Goal: Book appointment/travel/reservation

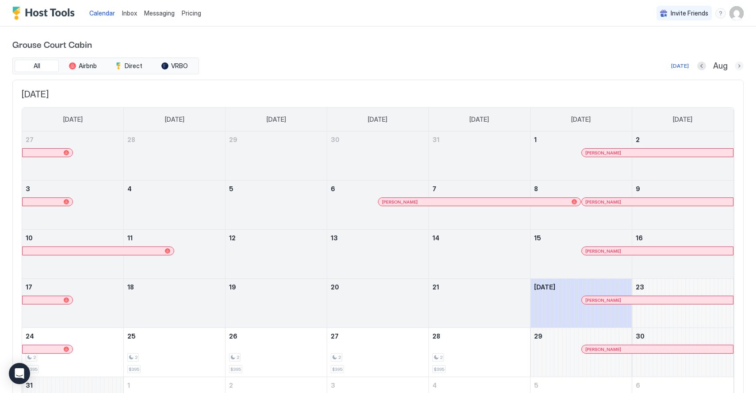
click at [740, 66] on button "Next month" at bounding box center [739, 65] width 9 height 9
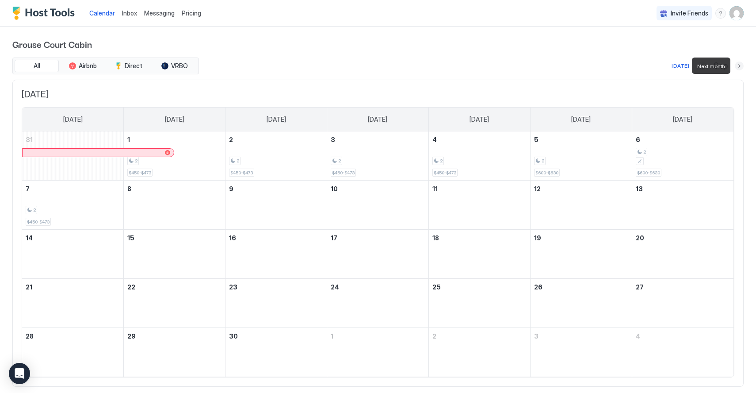
click at [740, 66] on button "Next month" at bounding box center [739, 65] width 9 height 9
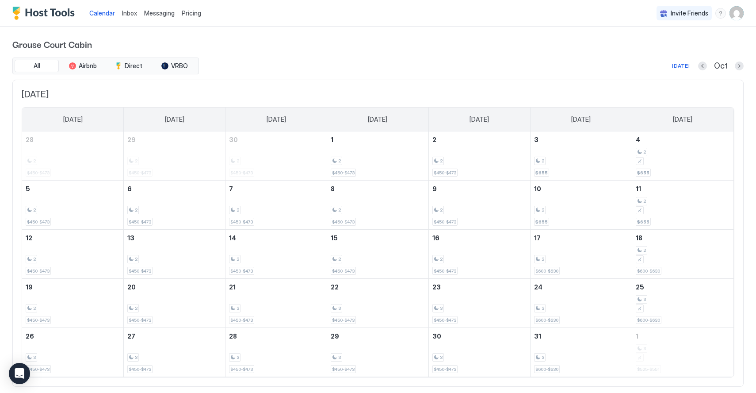
scroll to position [20, 0]
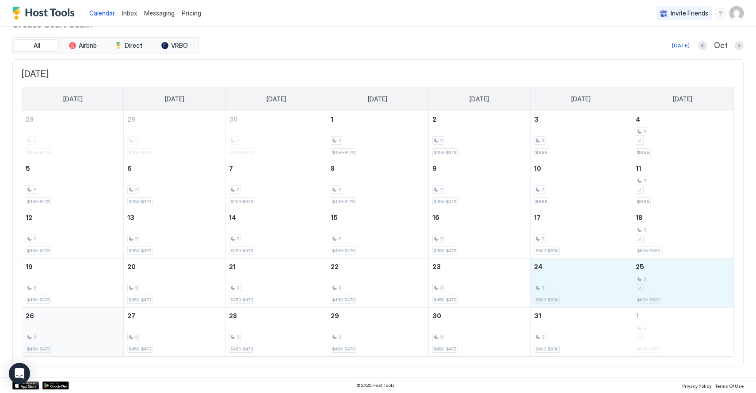
drag, startPoint x: 557, startPoint y: 287, endPoint x: 106, endPoint y: 335, distance: 453.6
click at [106, 335] on tbody "28 2 $450-$473 29 2 $450-$473 30 2 $450-$473 1 2 $450-$473 2 2 $450-$473 3 2 $6…" at bounding box center [378, 233] width 712 height 245
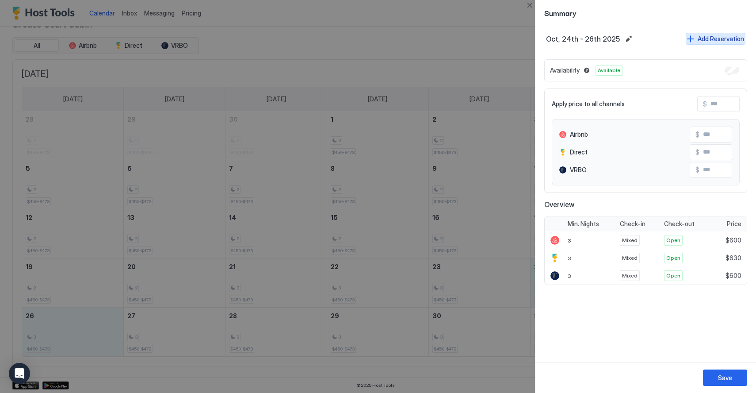
click at [717, 38] on div "Add Reservation" at bounding box center [721, 38] width 46 height 9
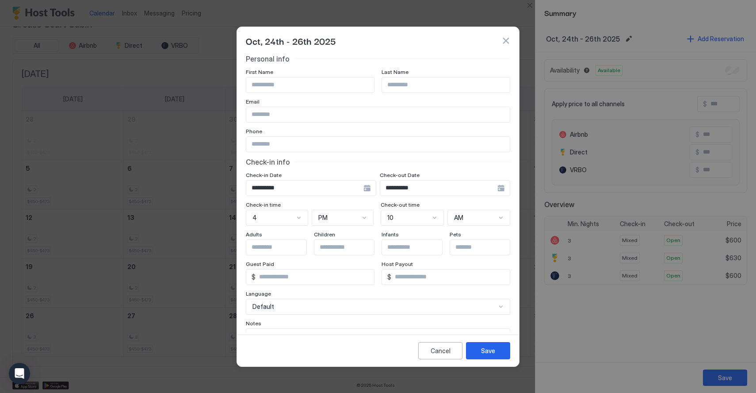
click at [339, 84] on input "Input Field" at bounding box center [310, 84] width 128 height 15
type input "*****"
type input "**********"
click at [310, 114] on input "Input Field" at bounding box center [378, 114] width 264 height 15
type input "*"
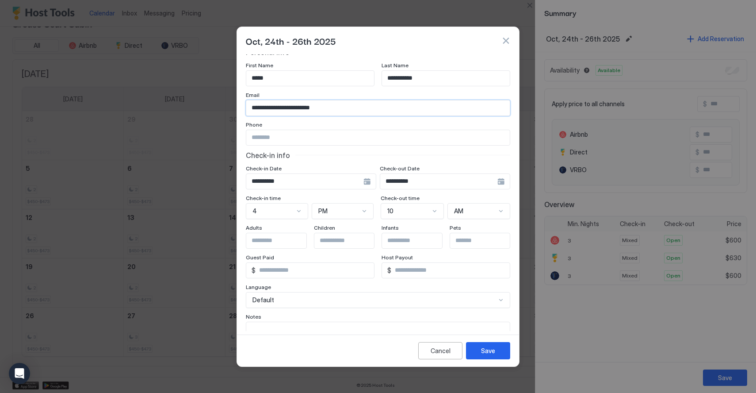
scroll to position [0, 0]
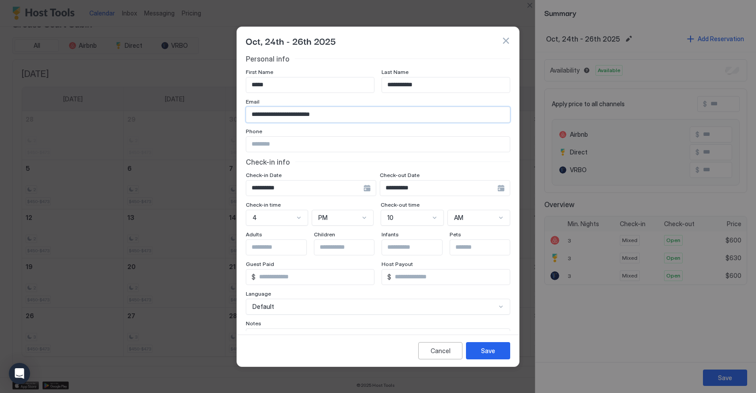
type input "**********"
click at [321, 142] on input "Input Field" at bounding box center [378, 144] width 264 height 15
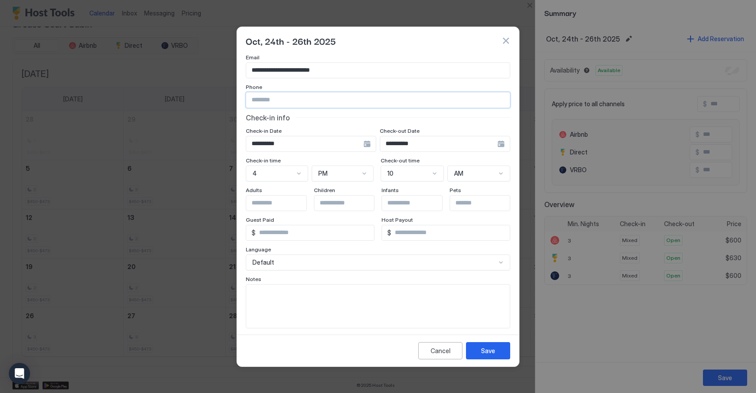
scroll to position [50, 0]
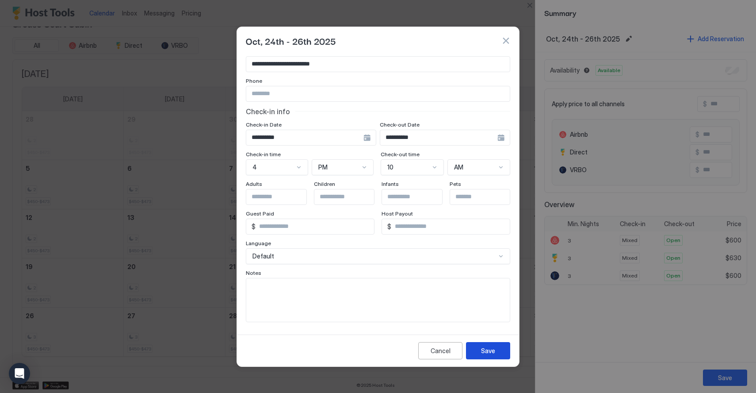
click at [493, 354] on div "Save" at bounding box center [488, 350] width 14 height 9
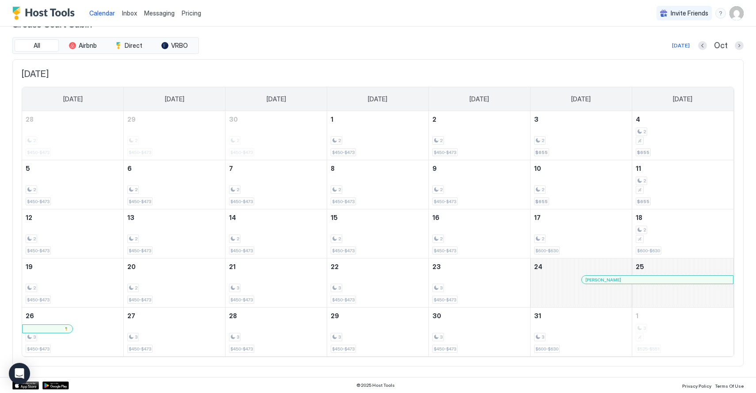
click at [623, 281] on div at bounding box center [622, 279] width 7 height 7
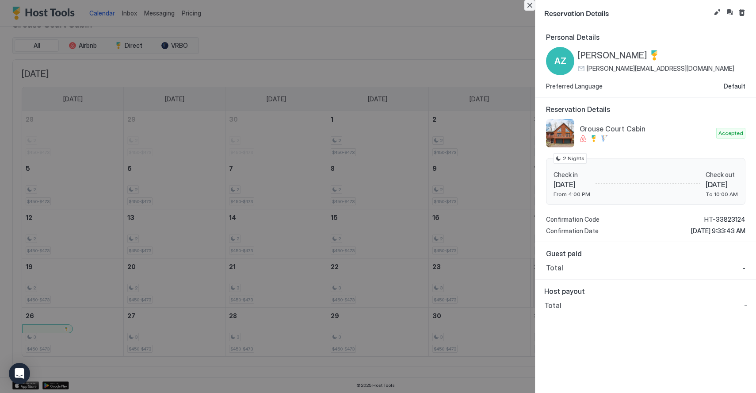
click at [529, 6] on button "Close" at bounding box center [530, 5] width 11 height 11
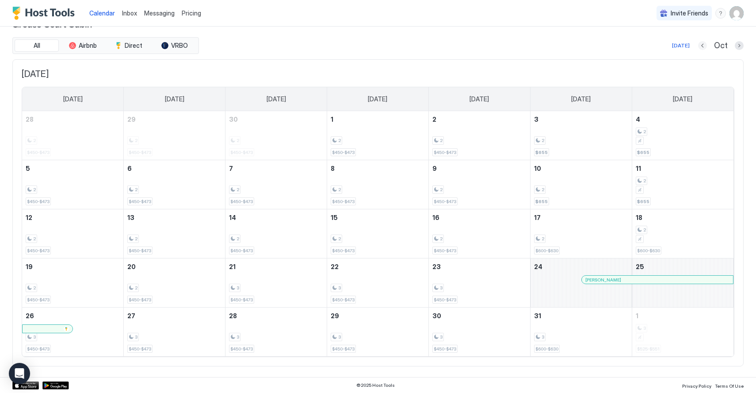
click at [706, 48] on button "Previous month" at bounding box center [702, 45] width 9 height 9
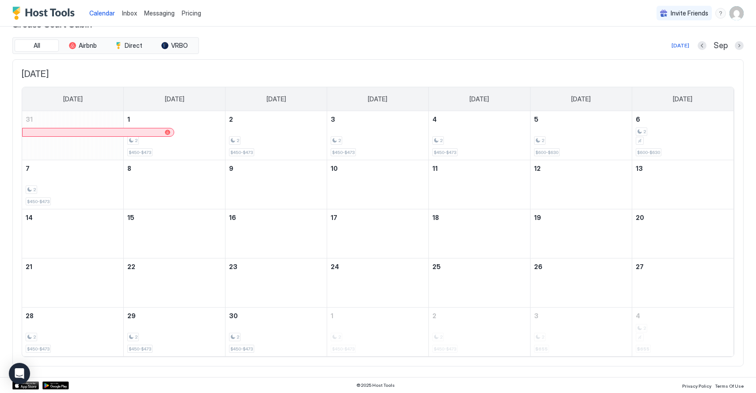
scroll to position [0, 0]
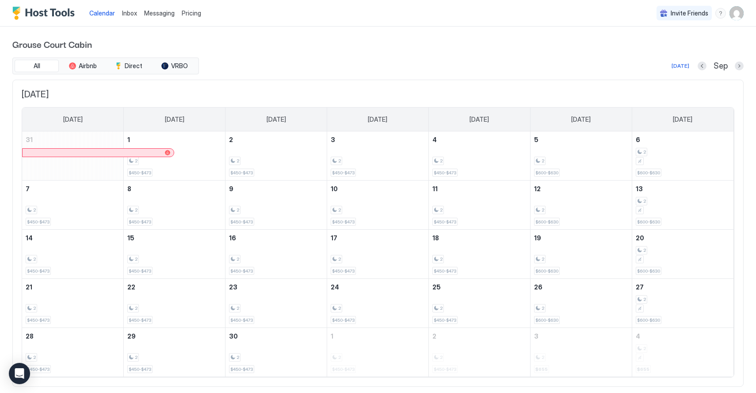
click at [673, 66] on div "[DATE] Sep" at bounding box center [472, 66] width 543 height 11
click at [680, 65] on div "[DATE]" at bounding box center [681, 66] width 18 height 8
